Goal: Transaction & Acquisition: Book appointment/travel/reservation

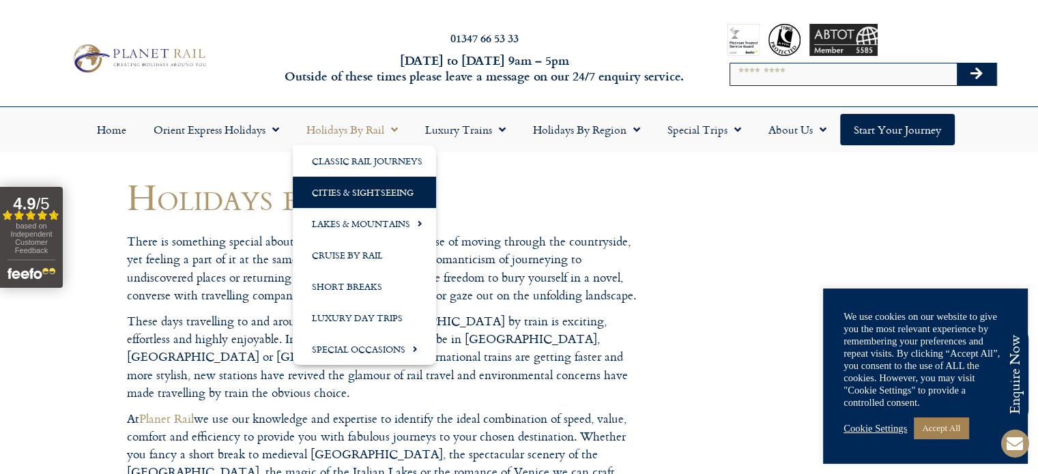
click at [350, 192] on link "Cities & Sightseeing" at bounding box center [364, 192] width 143 height 31
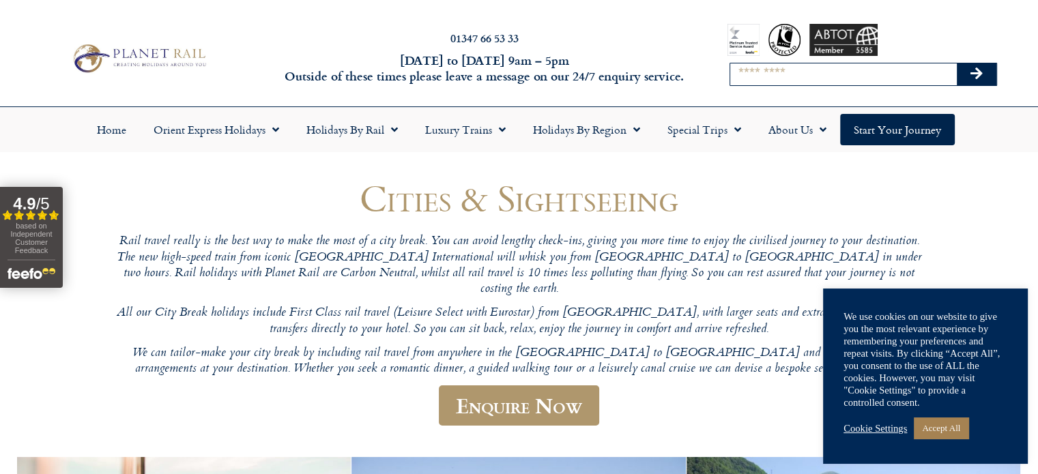
click at [745, 72] on input "Search" at bounding box center [843, 74] width 227 height 22
type input "*****"
click at [957, 63] on button "Search" at bounding box center [977, 74] width 40 height 22
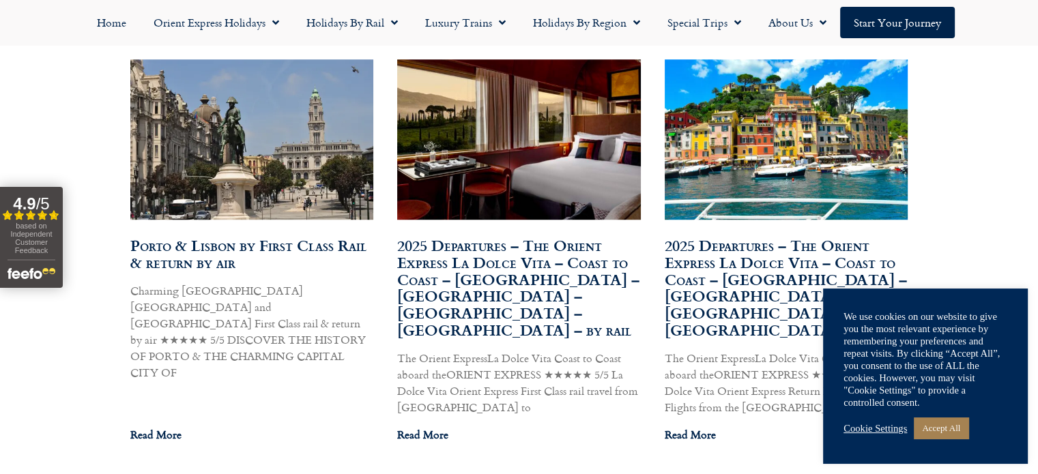
scroll to position [820, 0]
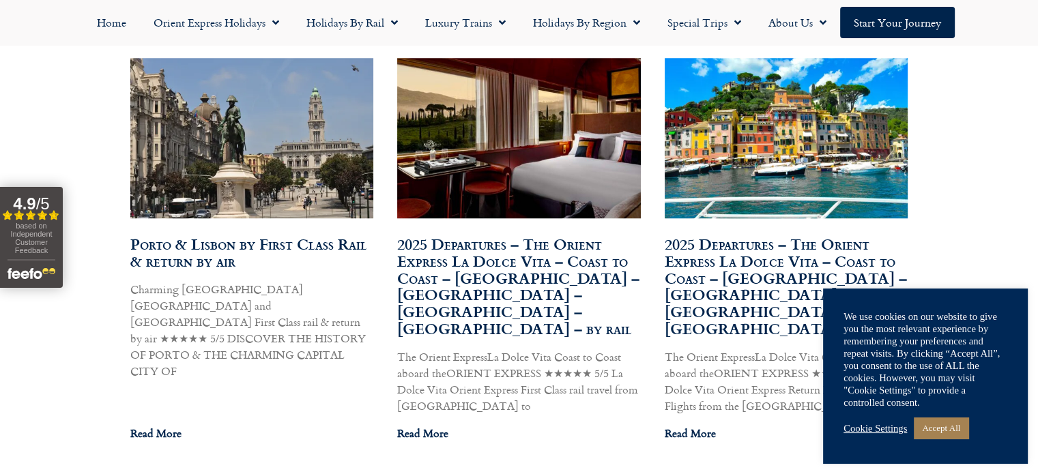
click at [243, 246] on link "Porto & Lisbon by First Class Rail & return by air" at bounding box center [248, 253] width 237 height 40
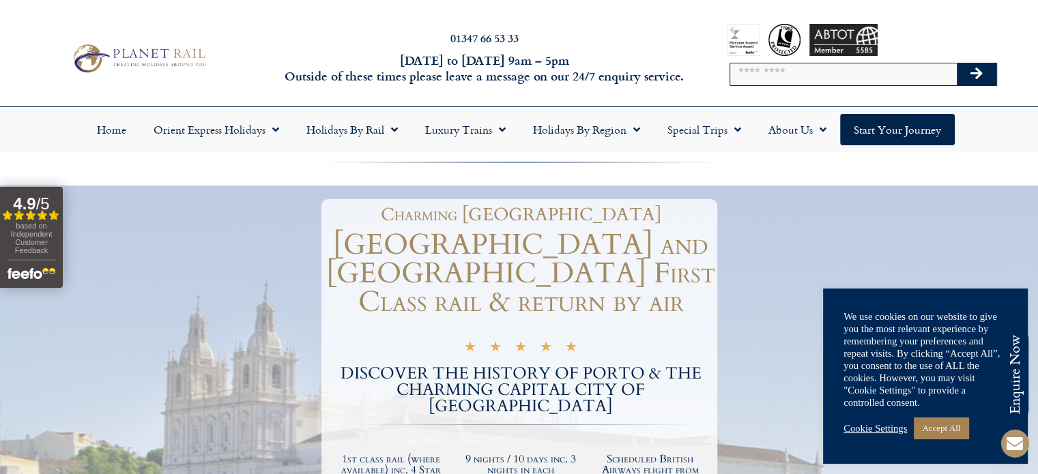
click at [516, 253] on h1 "Porto and Lisbon First Class rail & return by air" at bounding box center [521, 274] width 392 height 86
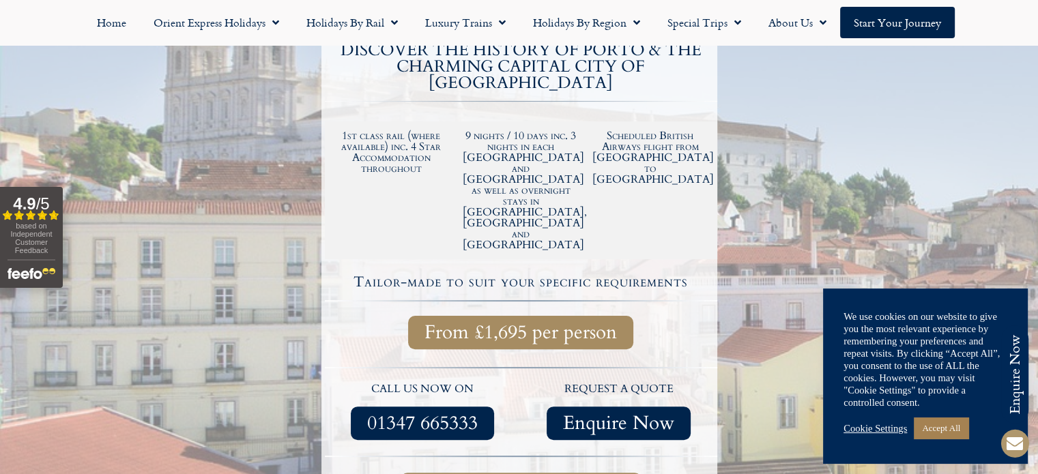
scroll to position [324, 0]
drag, startPoint x: 503, startPoint y: 394, endPoint x: 461, endPoint y: 395, distance: 41.7
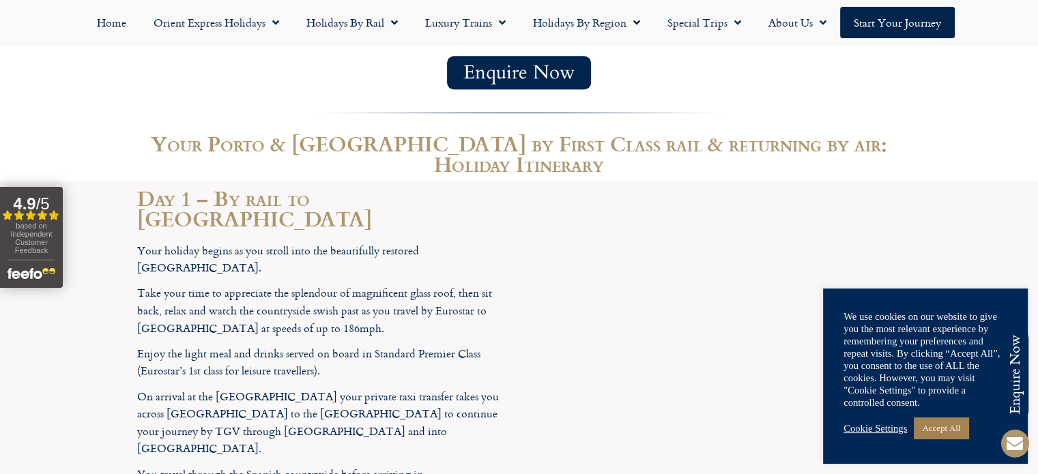
scroll to position [1484, 0]
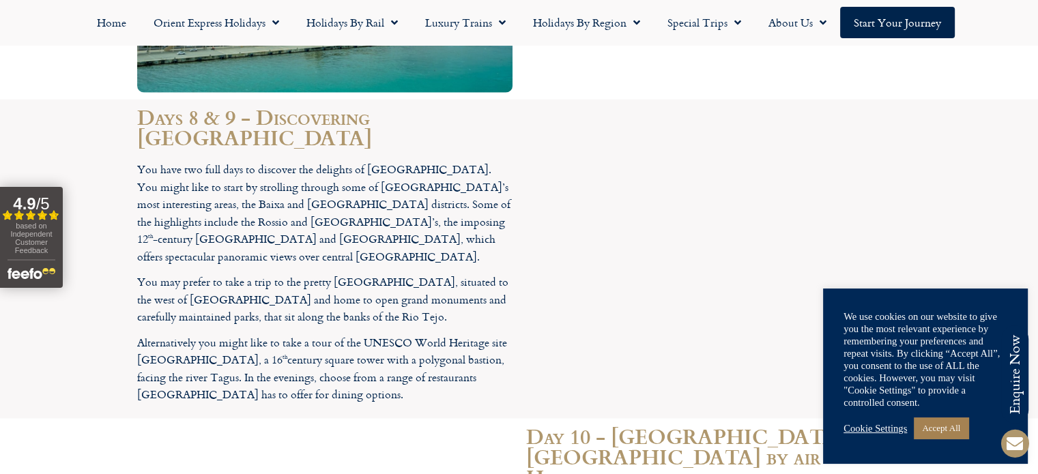
scroll to position [3199, 0]
